Goal: Communication & Community: Share content

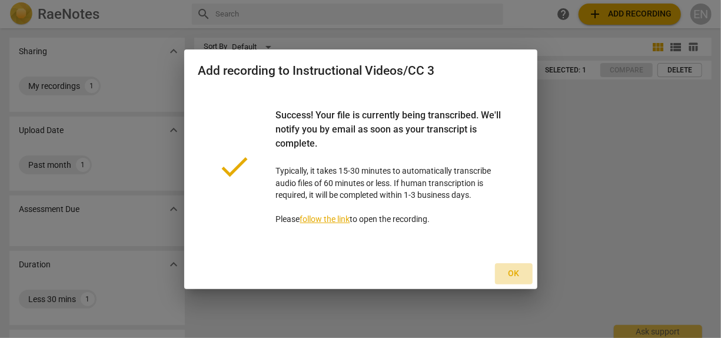
click at [511, 272] on span "Ok" at bounding box center [513, 274] width 19 height 12
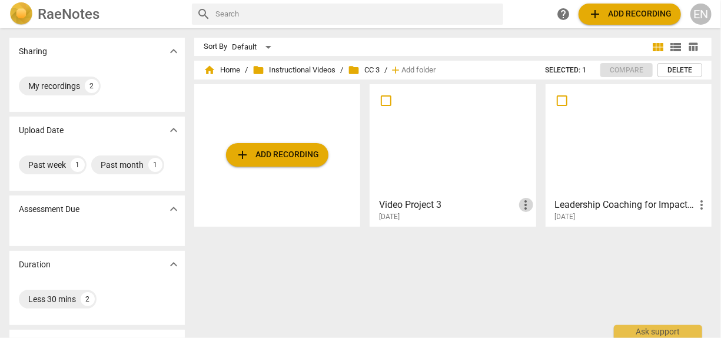
click at [523, 204] on span "more_vert" at bounding box center [526, 205] width 14 height 14
click at [523, 204] on li "Move" at bounding box center [538, 205] width 45 height 28
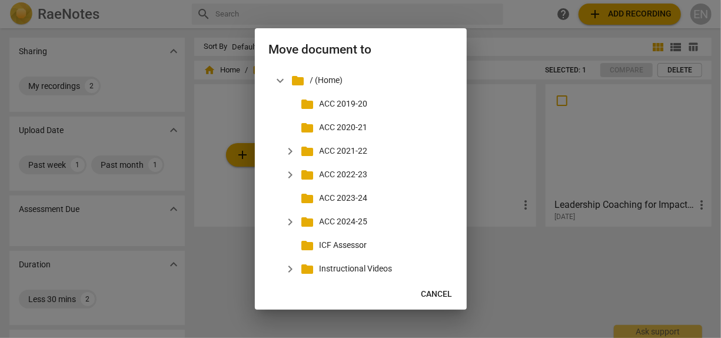
click at [501, 255] on div at bounding box center [360, 169] width 721 height 338
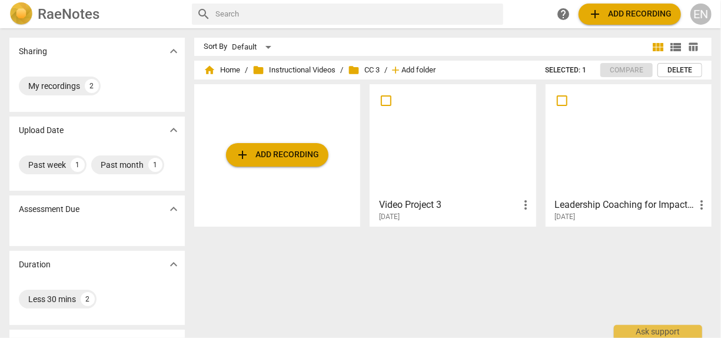
click at [412, 69] on span "Add folder" at bounding box center [418, 70] width 34 height 9
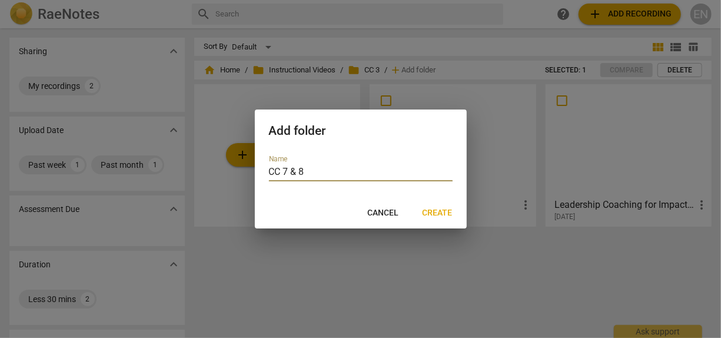
type input "CC 7 & 8"
click at [450, 209] on span "Create" at bounding box center [437, 213] width 30 height 12
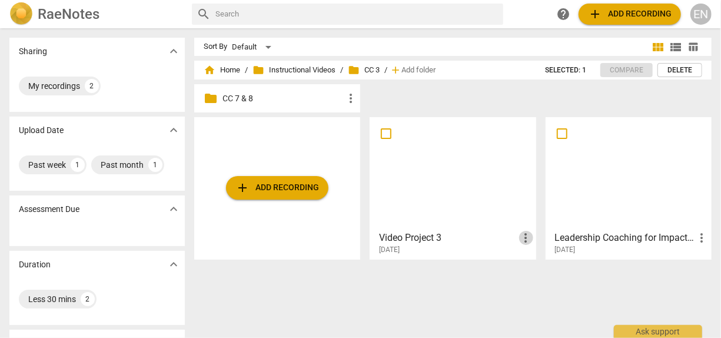
click at [519, 236] on span "more_vert" at bounding box center [526, 238] width 14 height 14
click at [516, 236] on li "Move" at bounding box center [538, 238] width 45 height 28
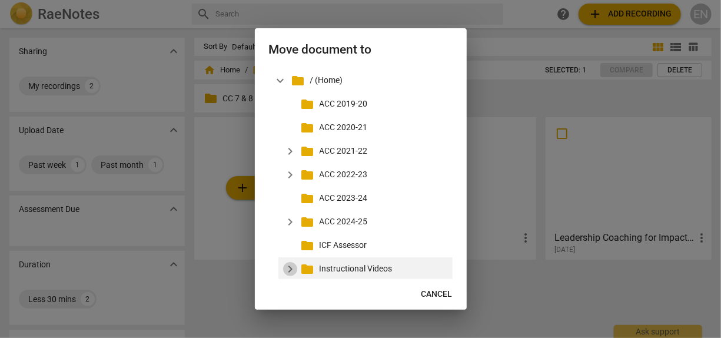
click at [293, 267] on span "expand_more" at bounding box center [290, 269] width 14 height 14
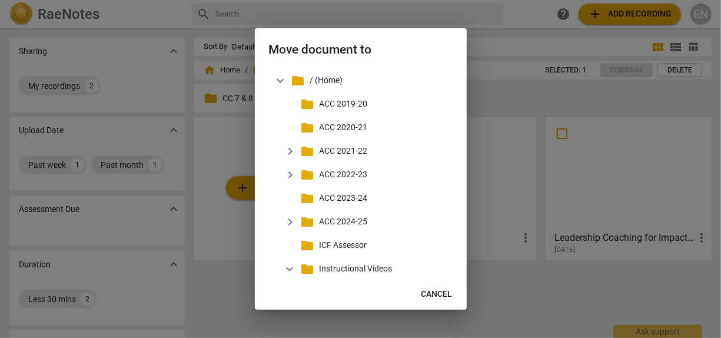
scroll to position [180, 0]
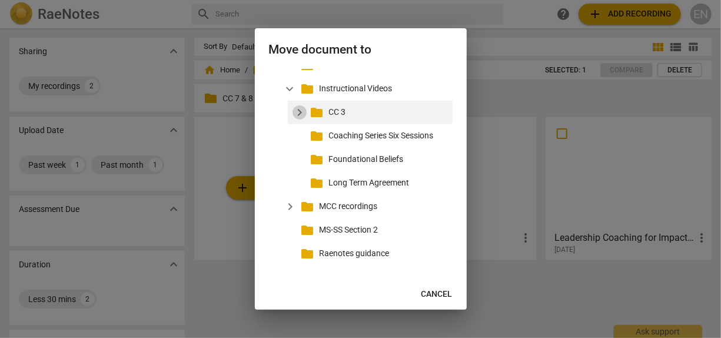
click at [298, 113] on span "expand_more" at bounding box center [299, 112] width 14 height 14
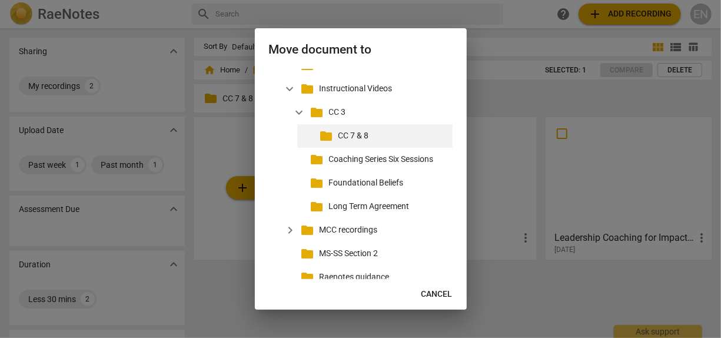
click at [359, 136] on p "CC 7 & 8" at bounding box center [392, 135] width 109 height 12
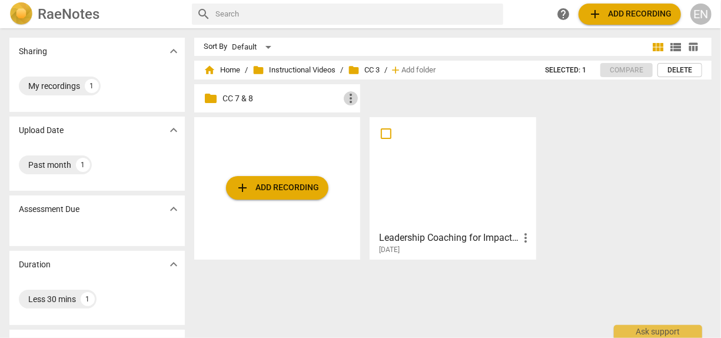
click at [346, 96] on span "more_vert" at bounding box center [351, 98] width 14 height 14
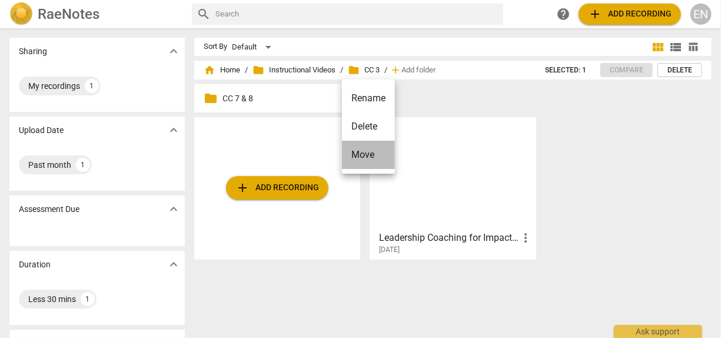
click at [363, 152] on li "Move" at bounding box center [368, 155] width 53 height 28
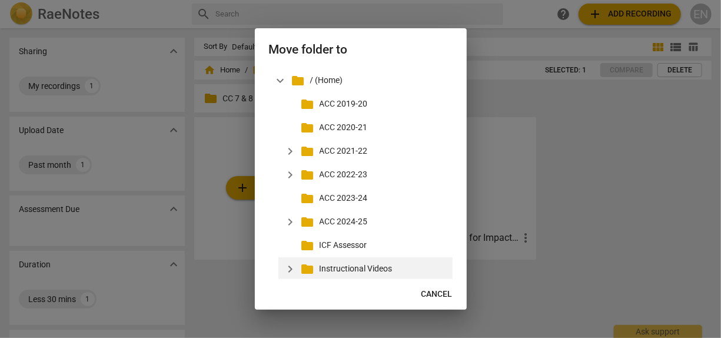
click at [364, 271] on p "Instructional Videos" at bounding box center [383, 268] width 128 height 12
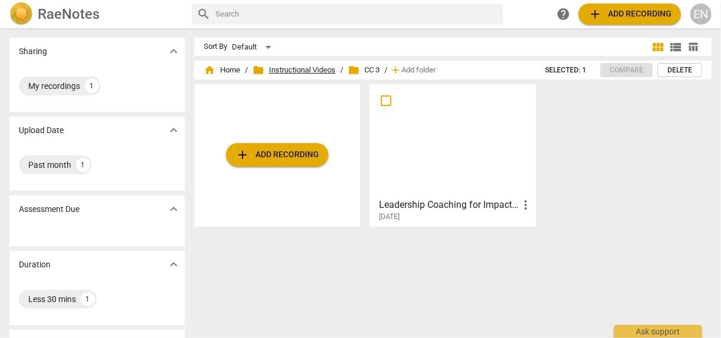
click at [308, 68] on span "folder Instructional Videos" at bounding box center [293, 70] width 83 height 12
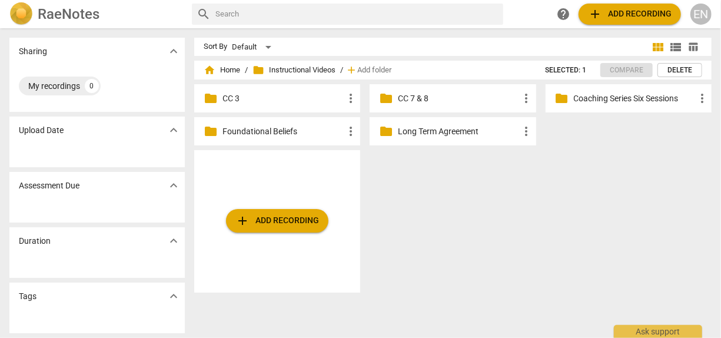
click at [413, 101] on p "CC 7 & 8" at bounding box center [458, 98] width 121 height 12
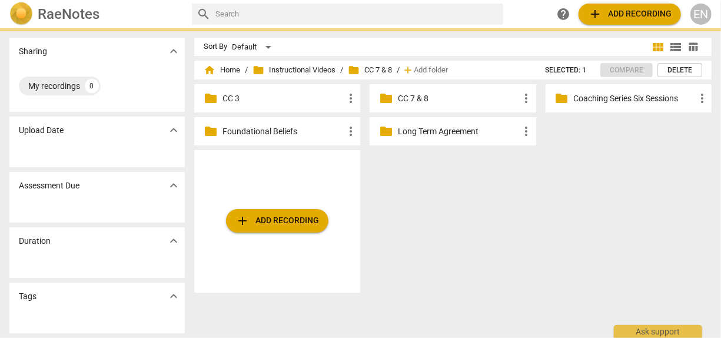
click at [413, 101] on p "CC 7 & 8" at bounding box center [458, 98] width 121 height 12
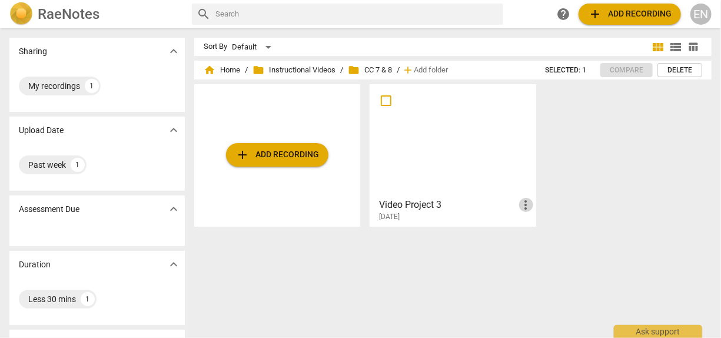
click at [524, 198] on span "more_vert" at bounding box center [526, 205] width 14 height 14
click at [432, 228] on div at bounding box center [360, 169] width 721 height 338
click at [451, 138] on div at bounding box center [453, 140] width 158 height 104
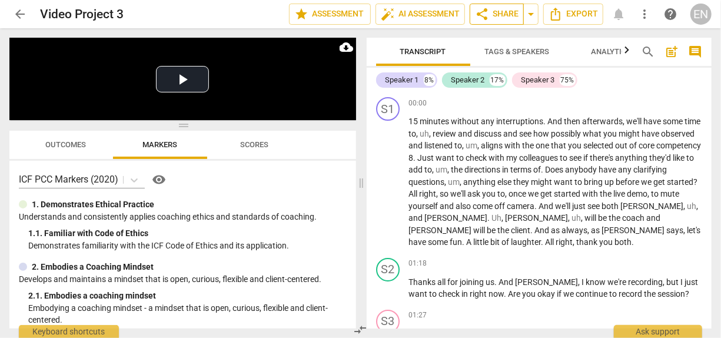
click at [503, 16] on span "share Share" at bounding box center [497, 14] width 44 height 14
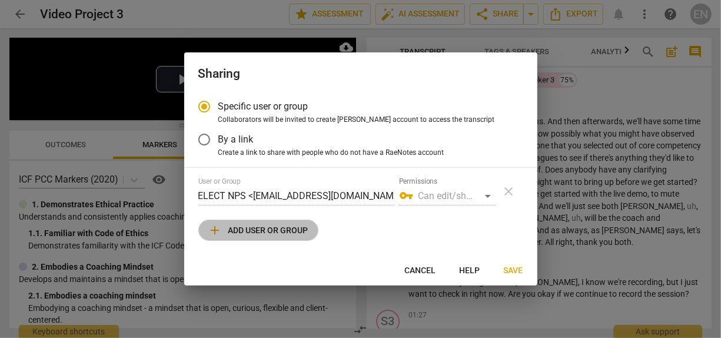
click at [297, 229] on span "add Add user or group" at bounding box center [258, 230] width 100 height 14
radio input "false"
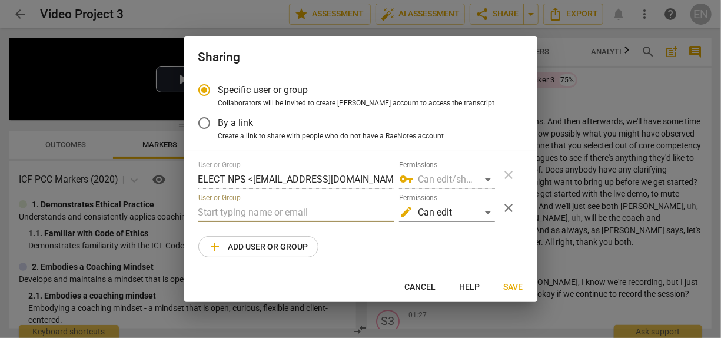
click at [300, 212] on input "text" at bounding box center [296, 212] width 196 height 19
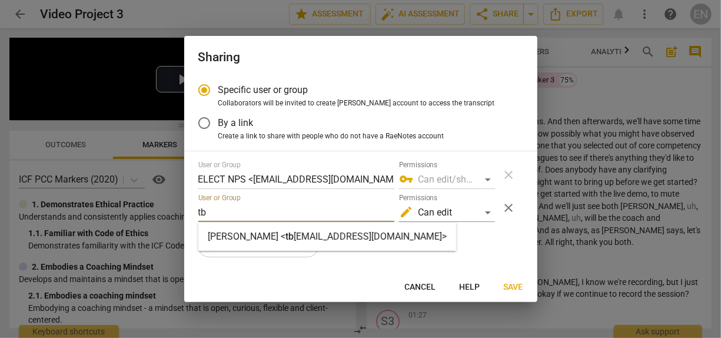
type input "tb"
click at [324, 242] on div "[PERSON_NAME] < tb [EMAIL_ADDRESS][DOMAIN_NAME]>" at bounding box center [327, 236] width 239 height 14
radio input "false"
type input "[PERSON_NAME] <[EMAIL_ADDRESS][DOMAIN_NAME]>"
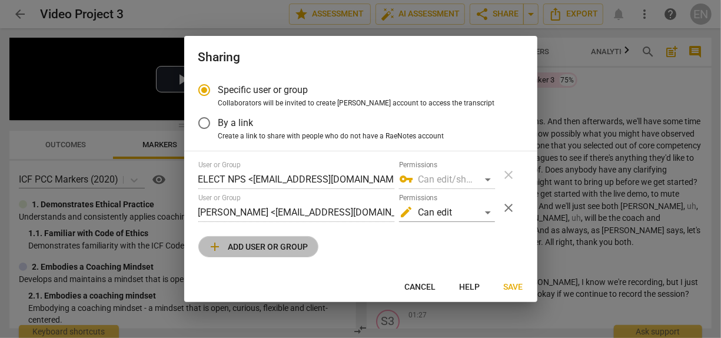
click at [294, 240] on span "add Add user or group" at bounding box center [258, 246] width 100 height 14
radio input "false"
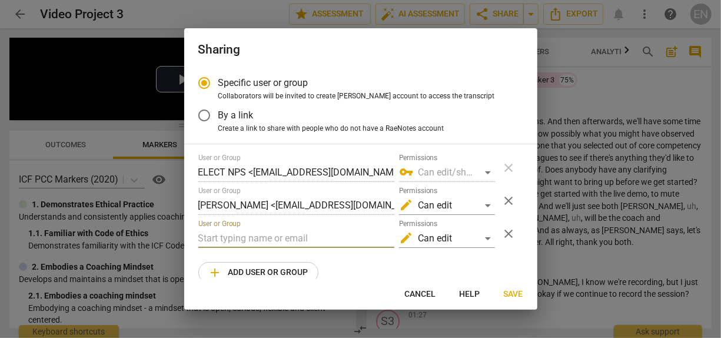
click at [294, 240] on input "text" at bounding box center [296, 238] width 196 height 19
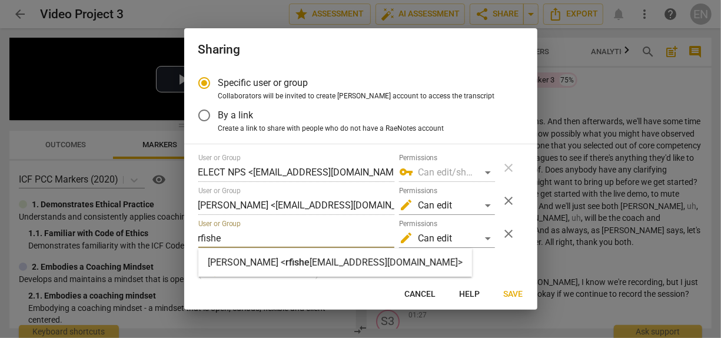
type input "rfishe"
click at [339, 267] on strong "[EMAIL_ADDRESS][DOMAIN_NAME]>" at bounding box center [385, 261] width 153 height 11
radio input "false"
type input "[PERSON_NAME] <[EMAIL_ADDRESS][DOMAIN_NAME]>"
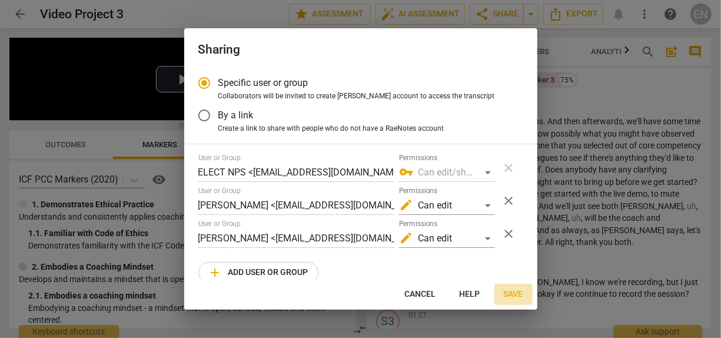
click at [513, 296] on span "Save" at bounding box center [512, 294] width 19 height 12
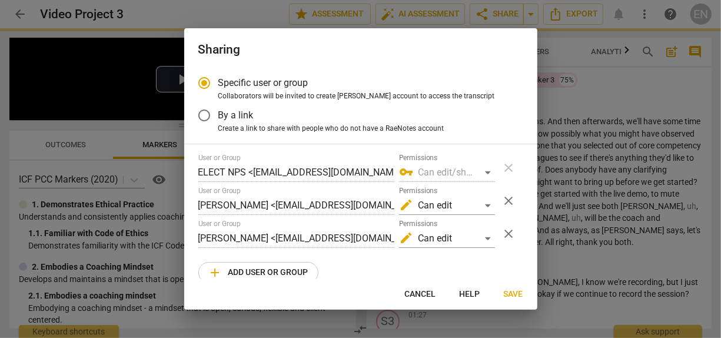
radio input "false"
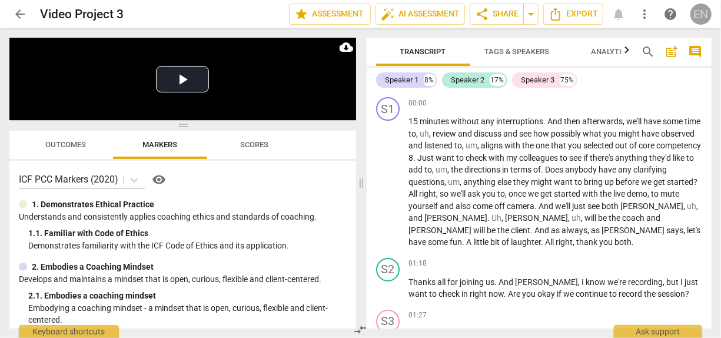
click at [701, 13] on div "EN" at bounding box center [700, 14] width 21 height 21
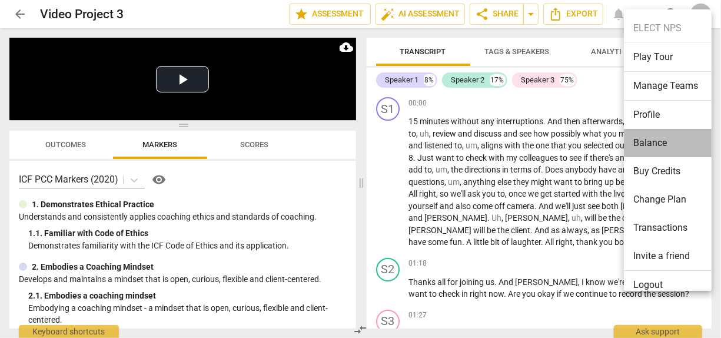
click at [660, 142] on li "Balance" at bounding box center [669, 143] width 92 height 28
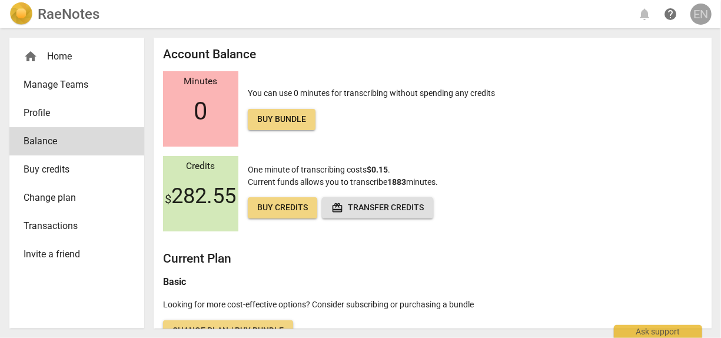
click at [700, 16] on div "EN" at bounding box center [700, 14] width 21 height 21
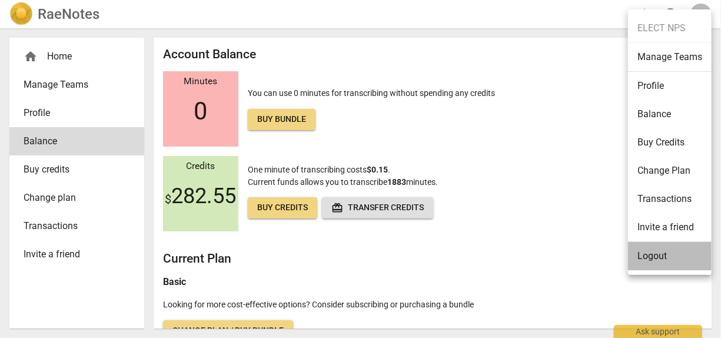
click at [662, 259] on li "Logout" at bounding box center [670, 256] width 84 height 28
